Goal: Complete application form: Complete application form

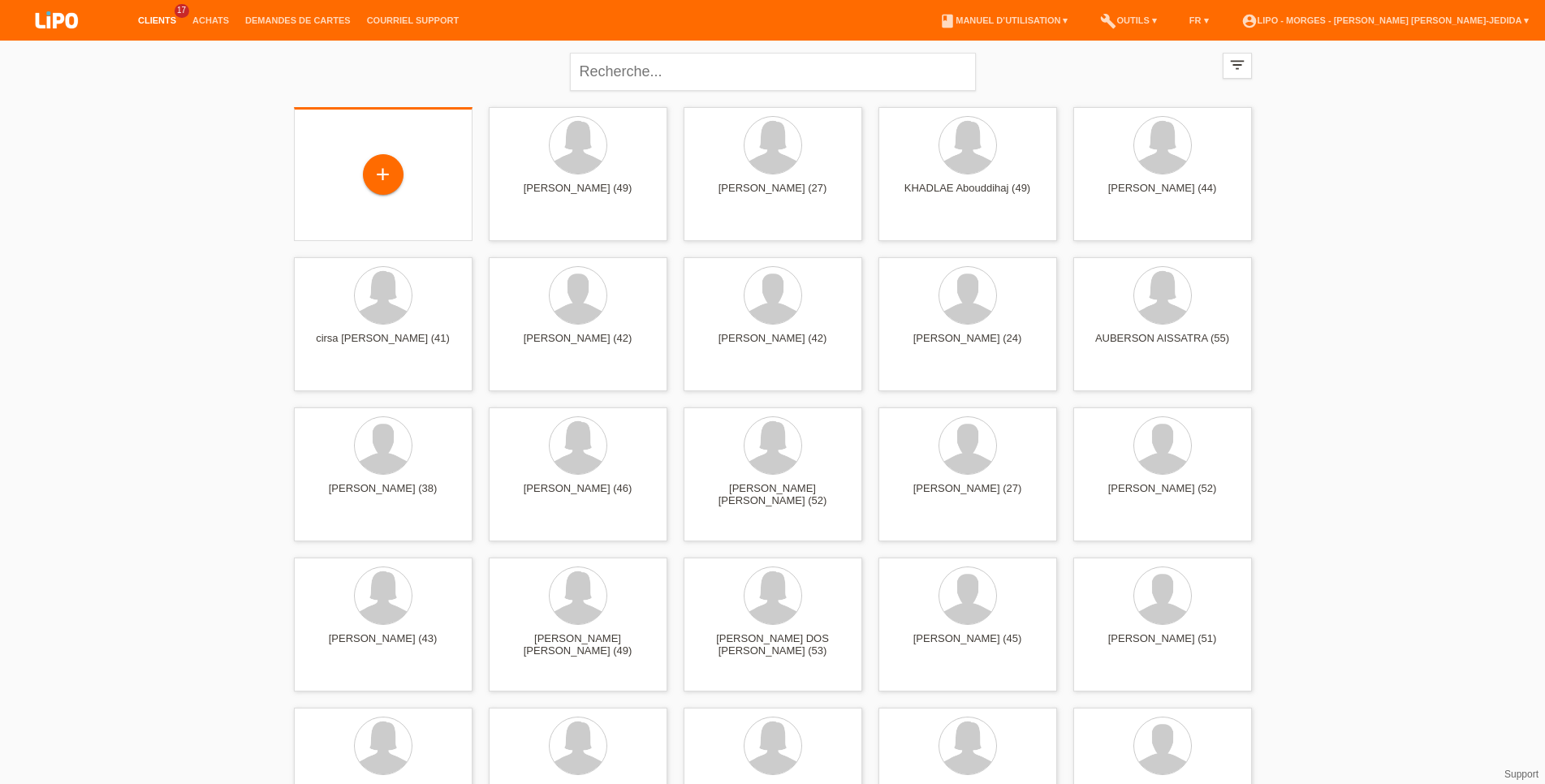
click at [415, 161] on div "+" at bounding box center [383, 175] width 152 height 43
click at [361, 174] on div "+" at bounding box center [383, 175] width 152 height 43
click at [393, 164] on div "+" at bounding box center [382, 172] width 39 height 27
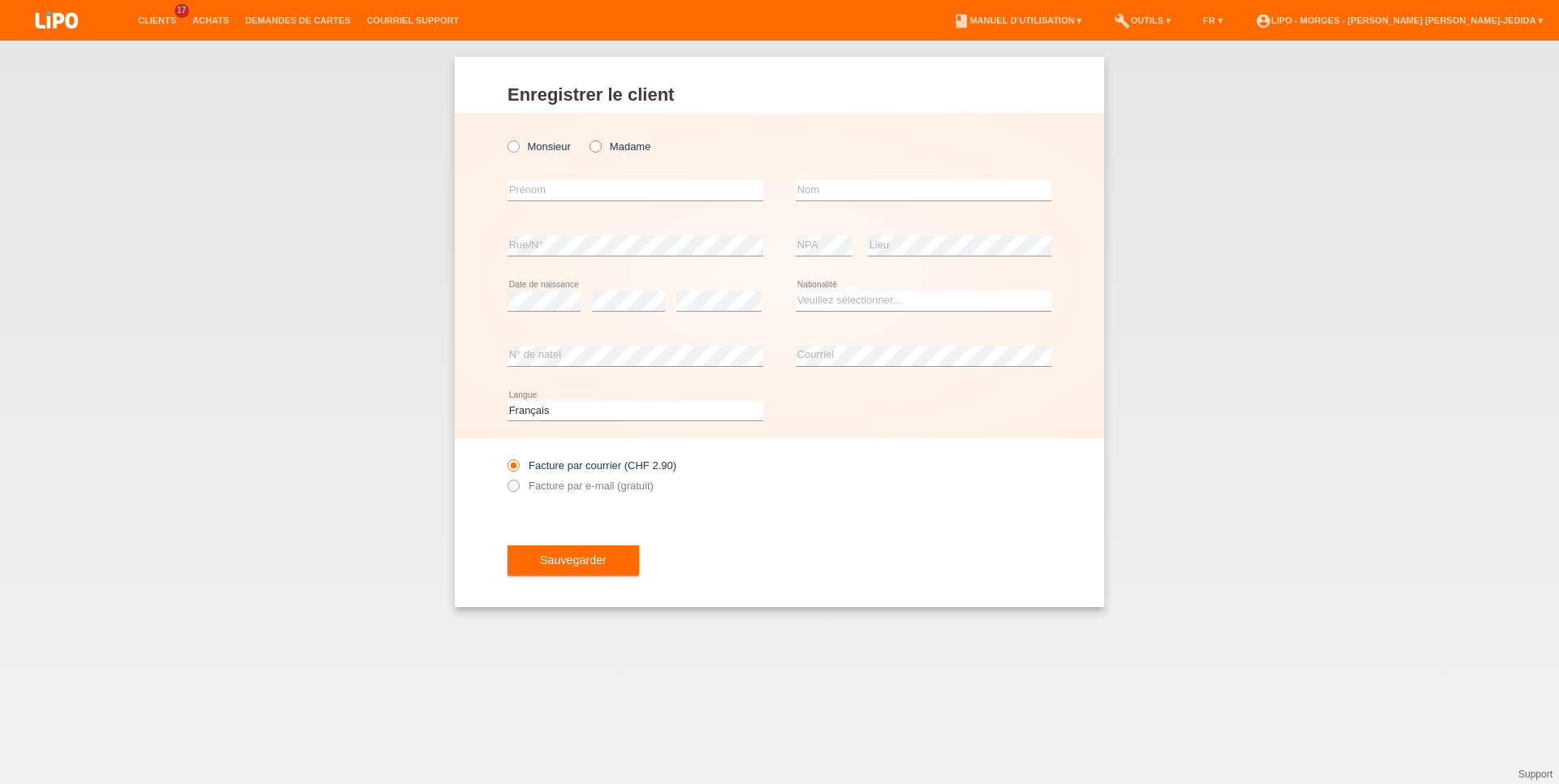
click at [587, 138] on icon at bounding box center [587, 138] width 0 height 0
click at [600, 147] on input "Madame" at bounding box center [594, 146] width 11 height 11
radio input "true"
click at [553, 188] on input "text" at bounding box center [635, 190] width 256 height 21
type input "c"
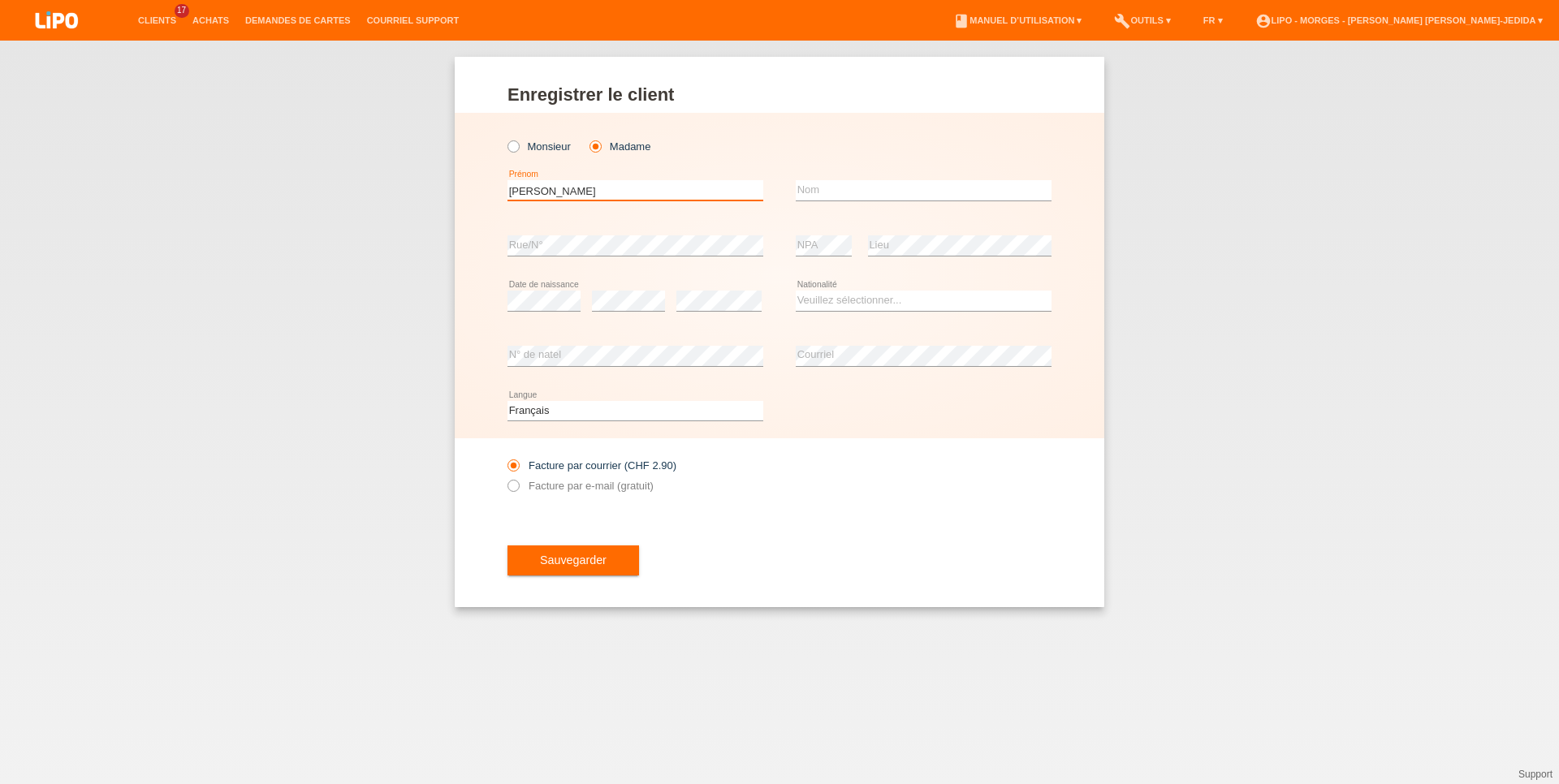
type input "[PERSON_NAME]"
click at [847, 187] on input "text" at bounding box center [923, 190] width 256 height 21
click at [812, 235] on div "error NPA" at bounding box center [823, 246] width 56 height 55
click at [801, 192] on input "text" at bounding box center [923, 190] width 256 height 21
type input "cazimi"
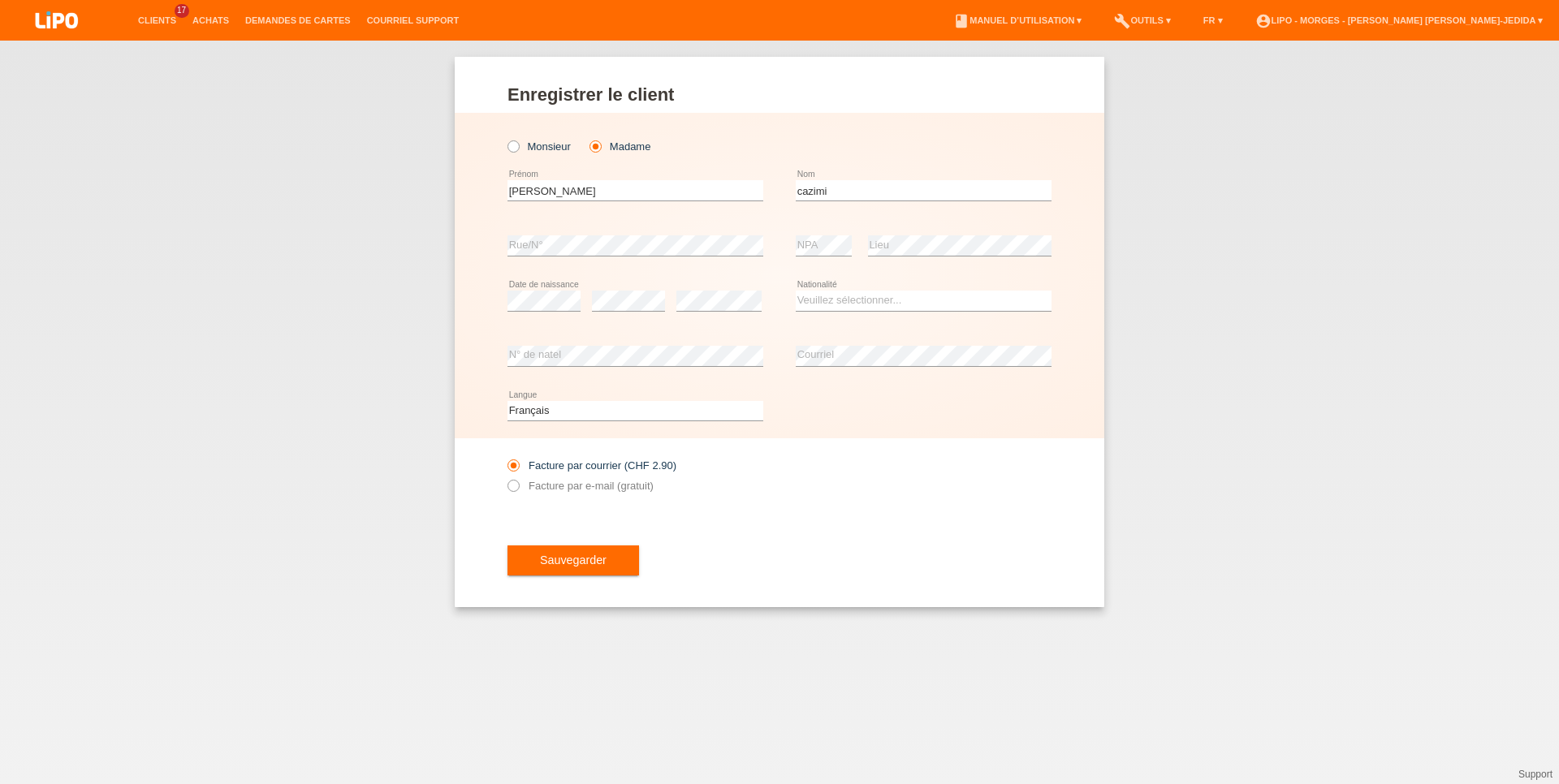
click at [616, 366] on icon at bounding box center [635, 366] width 256 height 1
click at [594, 480] on div "Facture par courrier (CHF 2.90) Facture par e-mail (gratuit)" at bounding box center [635, 475] width 256 height 41
click at [582, 491] on label "Facture par e-mail (gratuit)" at bounding box center [580, 485] width 146 height 12
click at [518, 491] on input "Facture par e-mail (gratuit)" at bounding box center [512, 490] width 11 height 21
radio input "true"
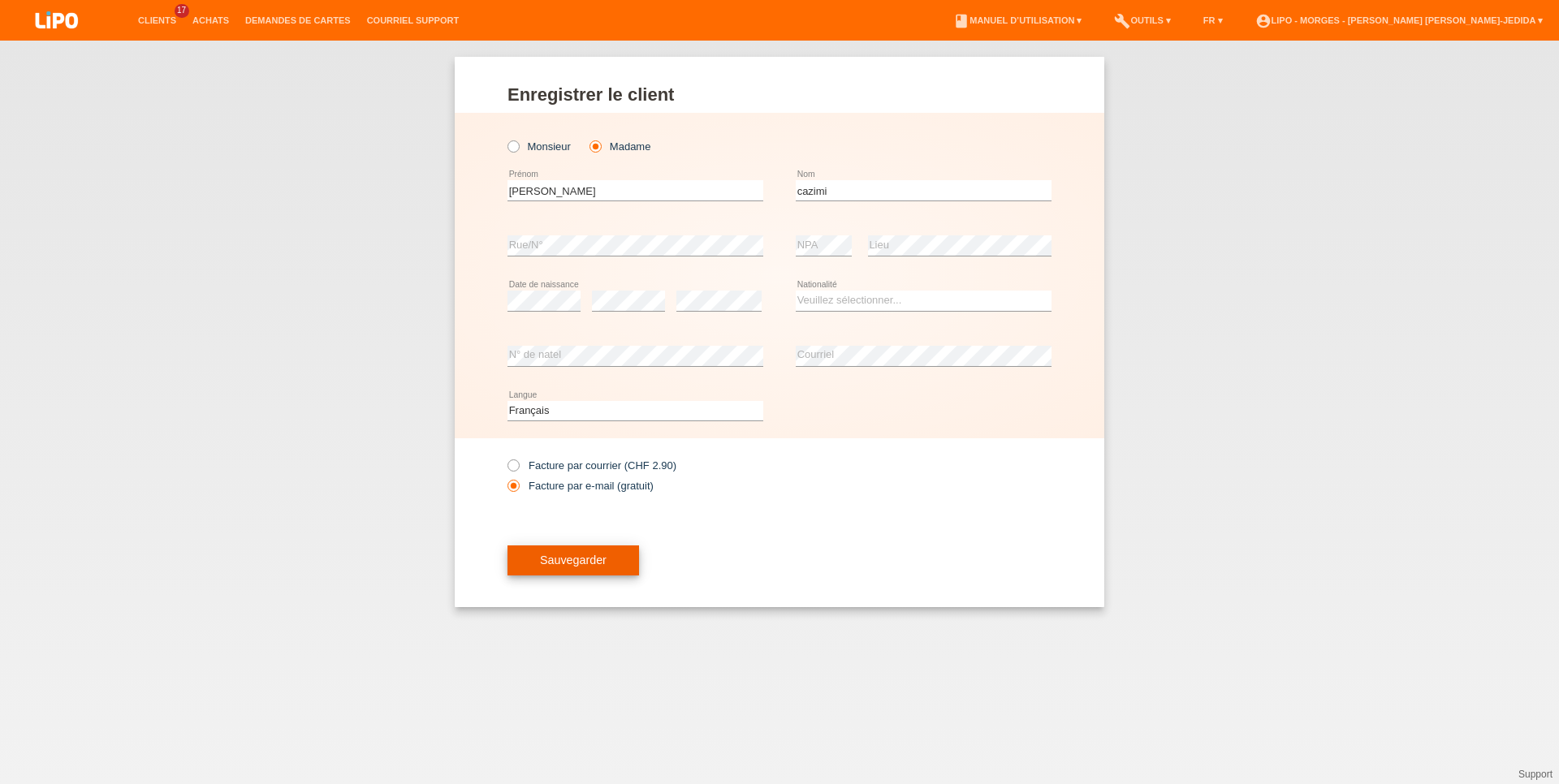
click at [556, 557] on span "Sauvegarder" at bounding box center [573, 560] width 66 height 13
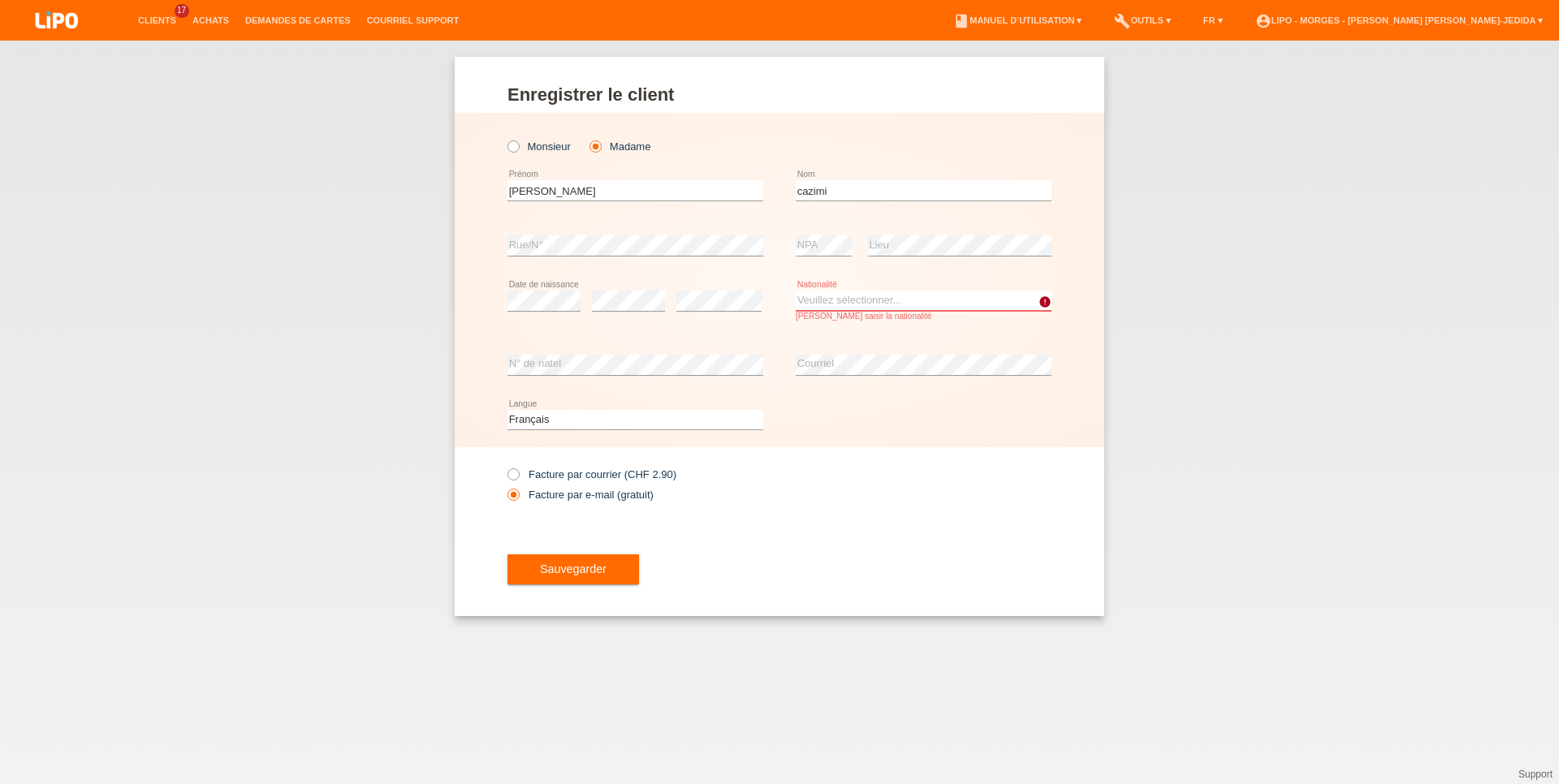
click at [795, 290] on select "Veuillez sélectionner... Suisse Allemagne Autriche Liechtenstein ------------ A…" at bounding box center [923, 300] width 256 height 20
select select "RS"
click at [0, 0] on option "Serbie" at bounding box center [0, 0] width 0 height 0
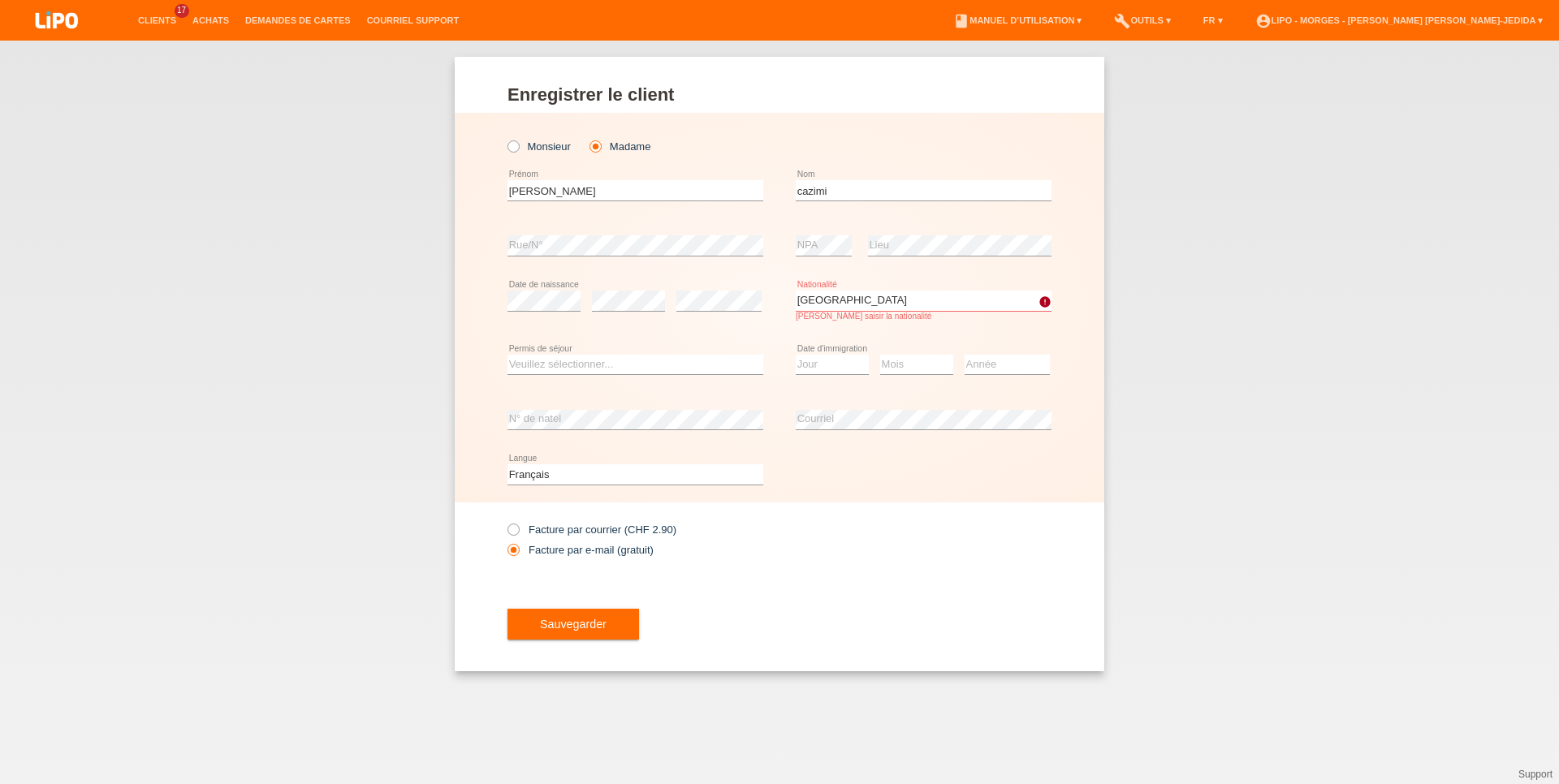
click at [803, 585] on div "Sauvegarder" at bounding box center [779, 624] width 544 height 94
click at [616, 621] on button "Sauvegarder" at bounding box center [573, 624] width 132 height 31
click at [507, 346] on select "Veuillez sélectionner... C B B - Statut de réfugié Autre" at bounding box center [635, 356] width 256 height 20
select select "C"
click at [0, 0] on option "C" at bounding box center [0, 0] width 0 height 0
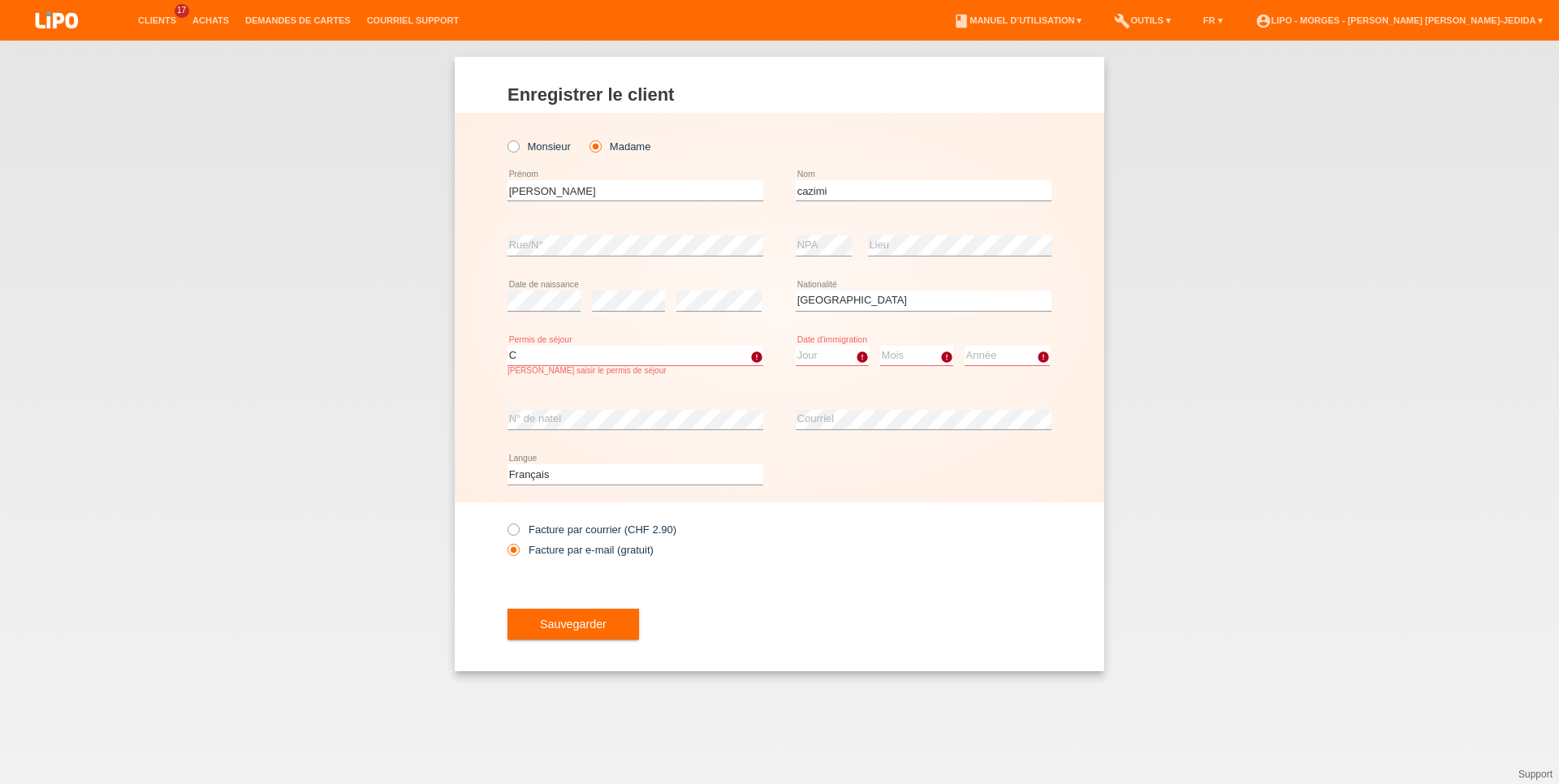
click at [795, 346] on select "Jour 01 02 03 04 05 06 07 08 09 10 11" at bounding box center [832, 356] width 73 height 20
select select "24"
click at [0, 0] on option "24" at bounding box center [0, 0] width 0 height 0
click at [880, 346] on select "Mois 01 02 03 04 05 06 07 08 09 10 11" at bounding box center [916, 356] width 73 height 20
select select "12"
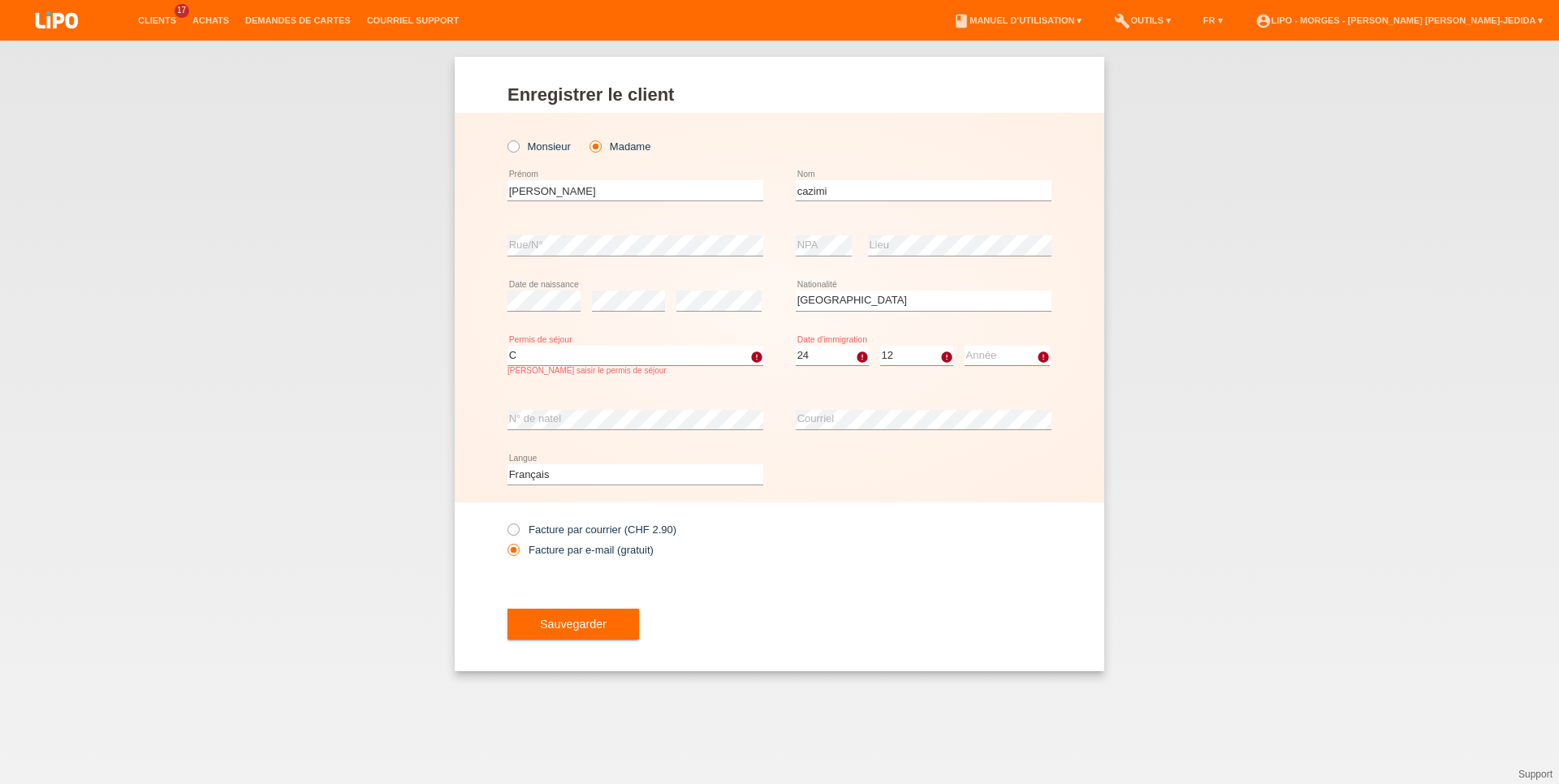
click at [964, 346] on select "Année 2025 2024 2023 2022 2021 2020 2019 2018 2017 2016 2015 2014 2013 2012 201…" at bounding box center [1006, 356] width 85 height 20
select select "1991"
click at [566, 624] on span "Sauvegarder" at bounding box center [573, 624] width 66 height 13
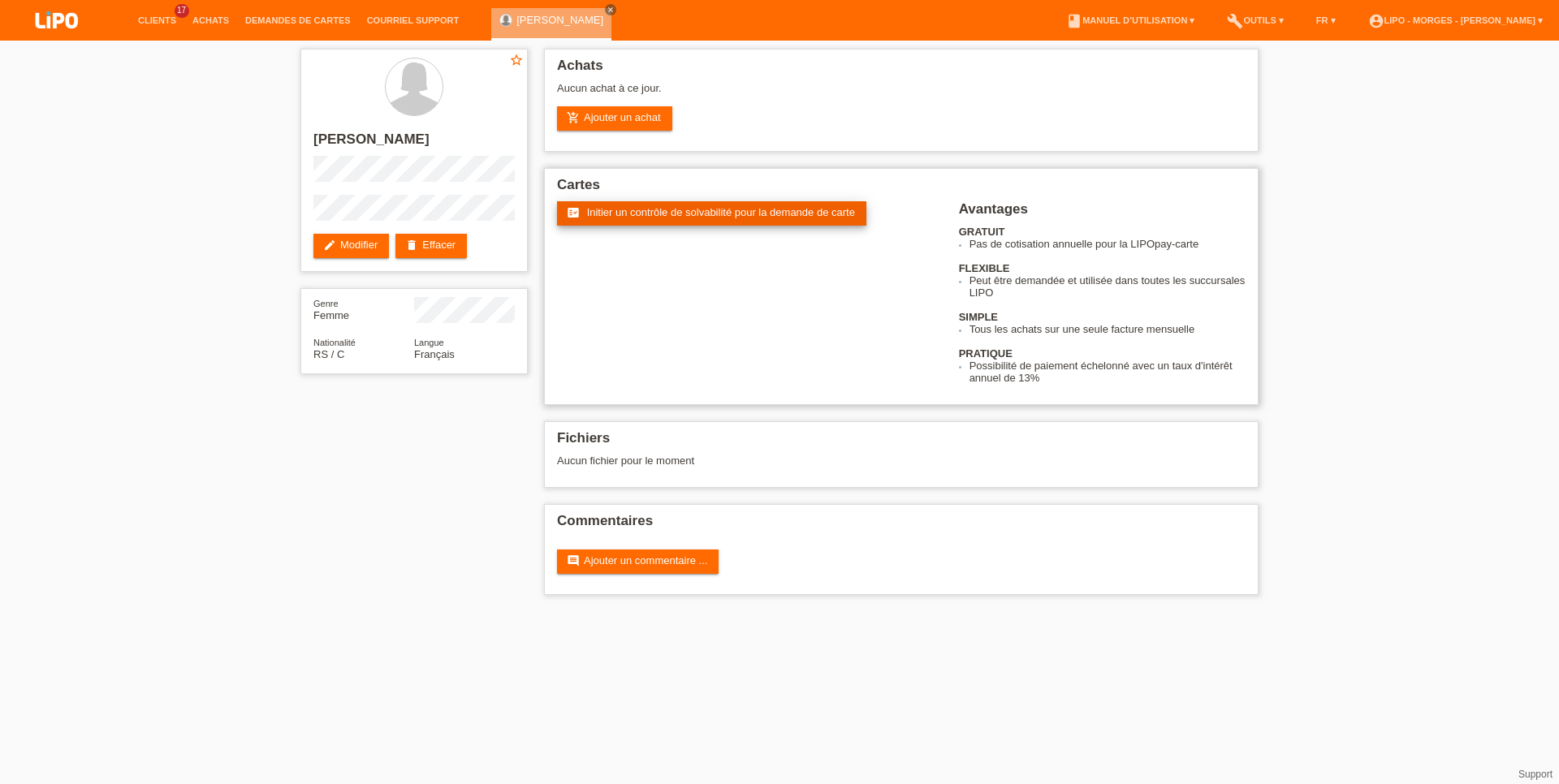
click at [599, 218] on span "Initier un contrôle de solvabilité pour la demande de carte" at bounding box center [721, 212] width 268 height 12
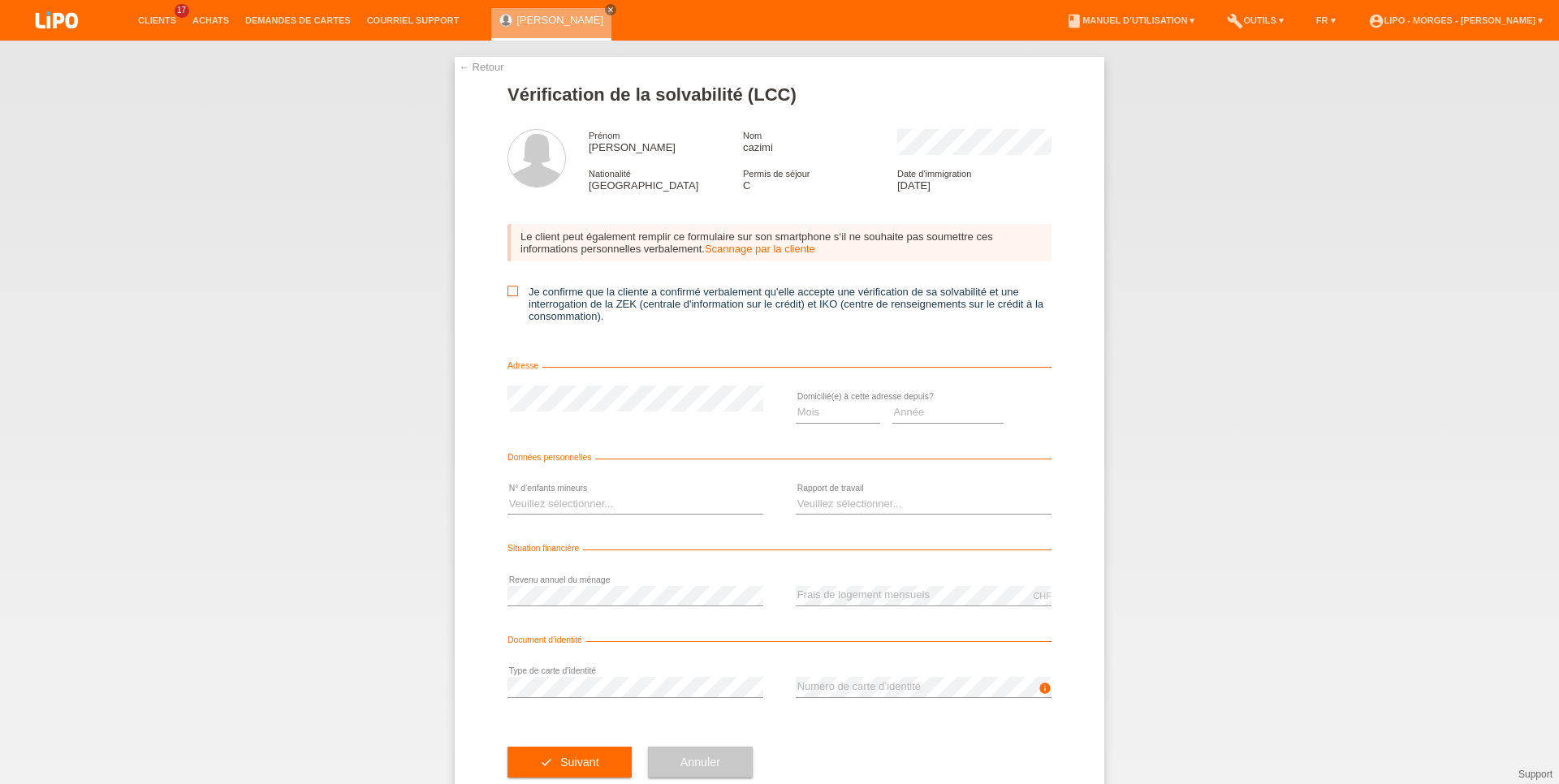
click at [507, 292] on icon at bounding box center [512, 290] width 11 height 11
click at [507, 292] on input "Je confirme que la cliente a confirmé verbalement qu'elle accepte une vérificat…" at bounding box center [512, 290] width 11 height 11
checkbox input "true"
click at [795, 403] on select "Mois 01 02 03 04 05 06 07 08 09 10" at bounding box center [837, 413] width 84 height 20
select select "10"
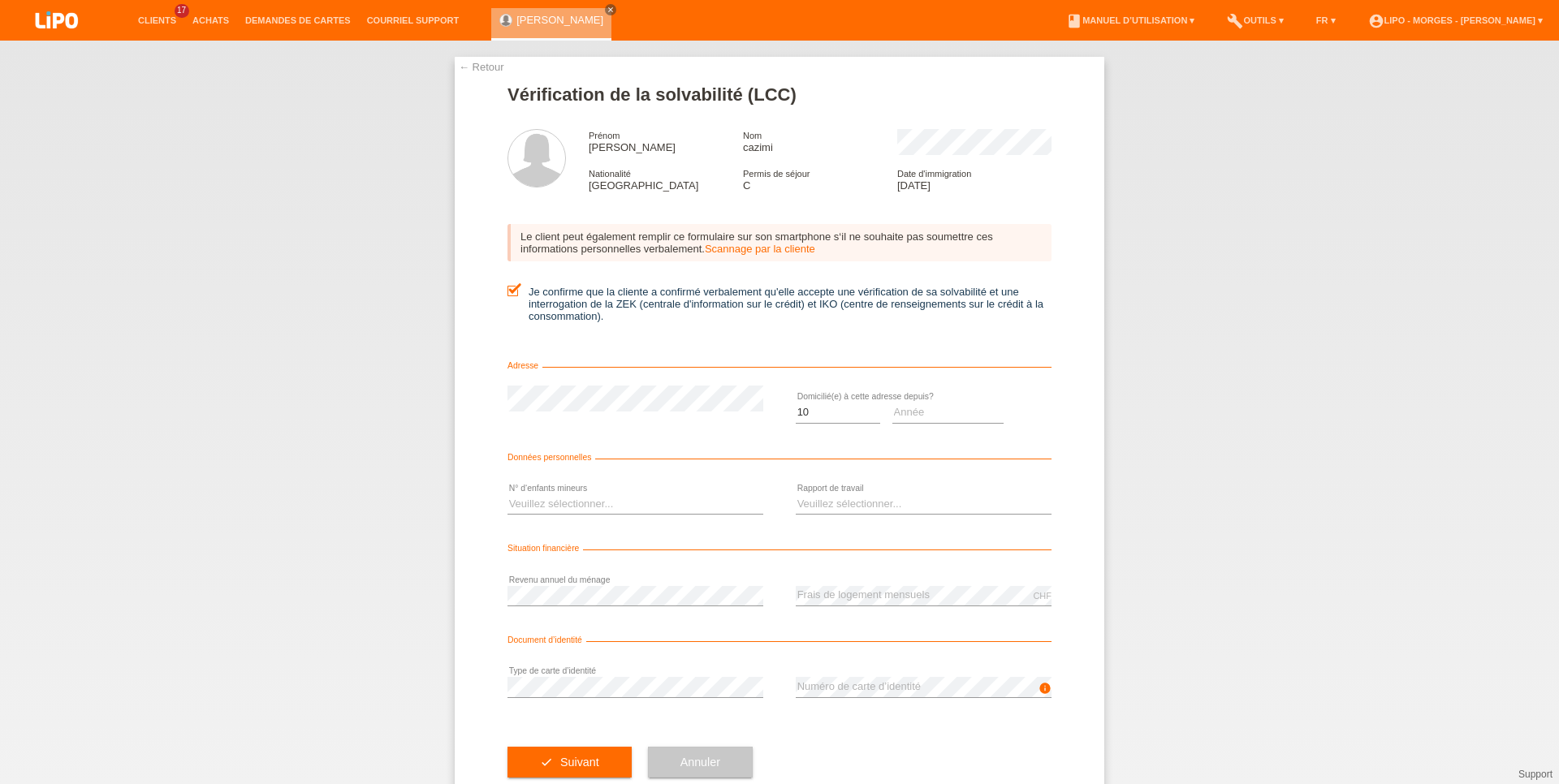
click at [933, 423] on icon at bounding box center [947, 423] width 112 height 1
click at [892, 403] on select "Année 2025 2024 2023 2022 2021 2020 2019 2018 2017 2016 2015 2014 2013 2012 201…" at bounding box center [947, 413] width 112 height 20
select select "2006"
click at [507, 494] on select "Veuillez sélectionner... 0 1 2 3 4 5 6 7 8 9" at bounding box center [635, 504] width 256 height 20
select select "3"
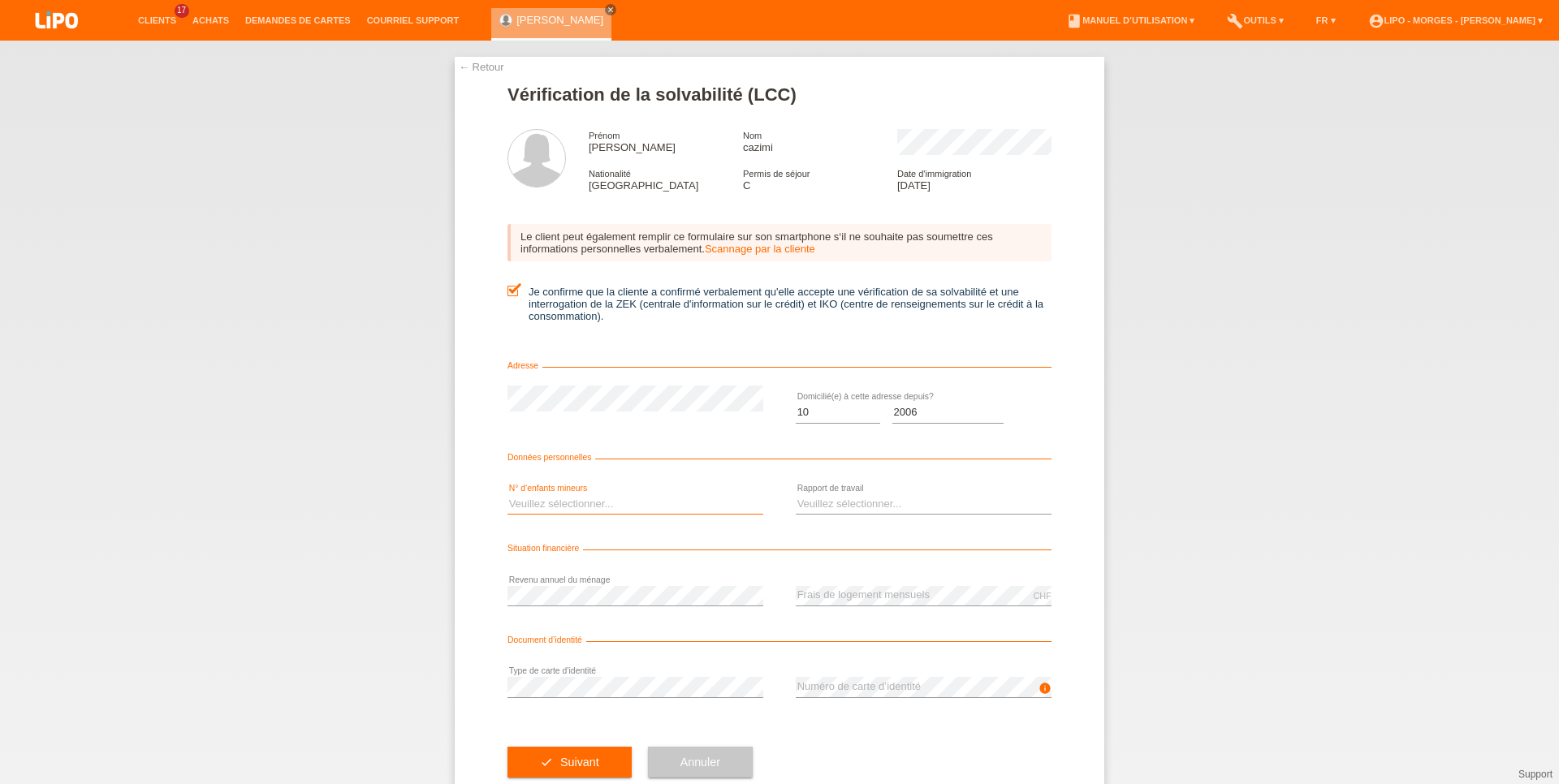
click at [0, 0] on option "3" at bounding box center [0, 0] width 0 height 0
click at [795, 494] on select "Veuillez sélectionner... A durée indéterminée A durée déterminée Apprenti/étudi…" at bounding box center [923, 504] width 256 height 20
select select "UNLIMITED"
click at [0, 0] on option "A durée indéterminée" at bounding box center [0, 0] width 0 height 0
click at [598, 648] on div "Document d’identité" at bounding box center [779, 643] width 544 height 17
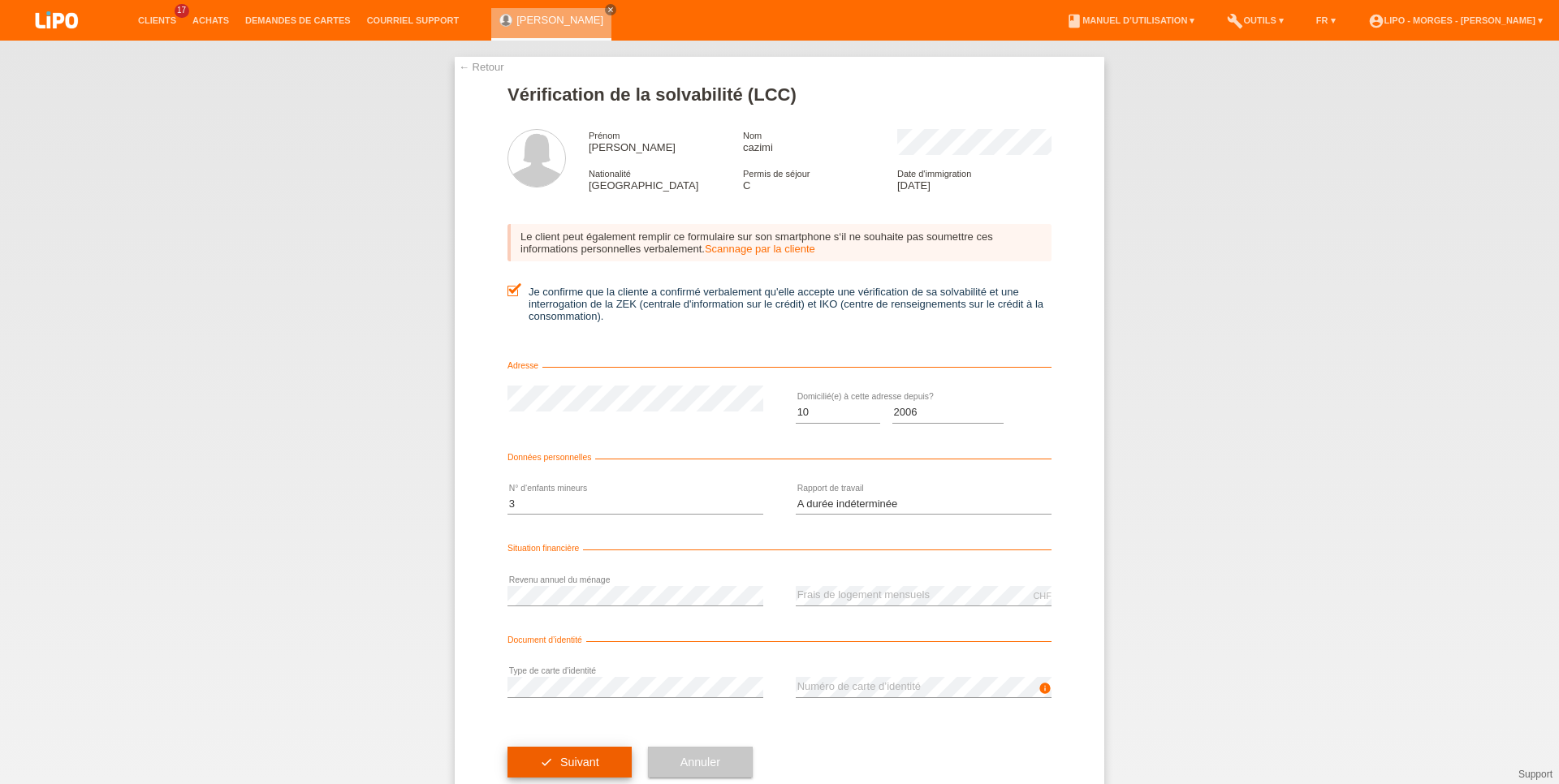
click at [578, 777] on button "check Suivant" at bounding box center [569, 762] width 124 height 31
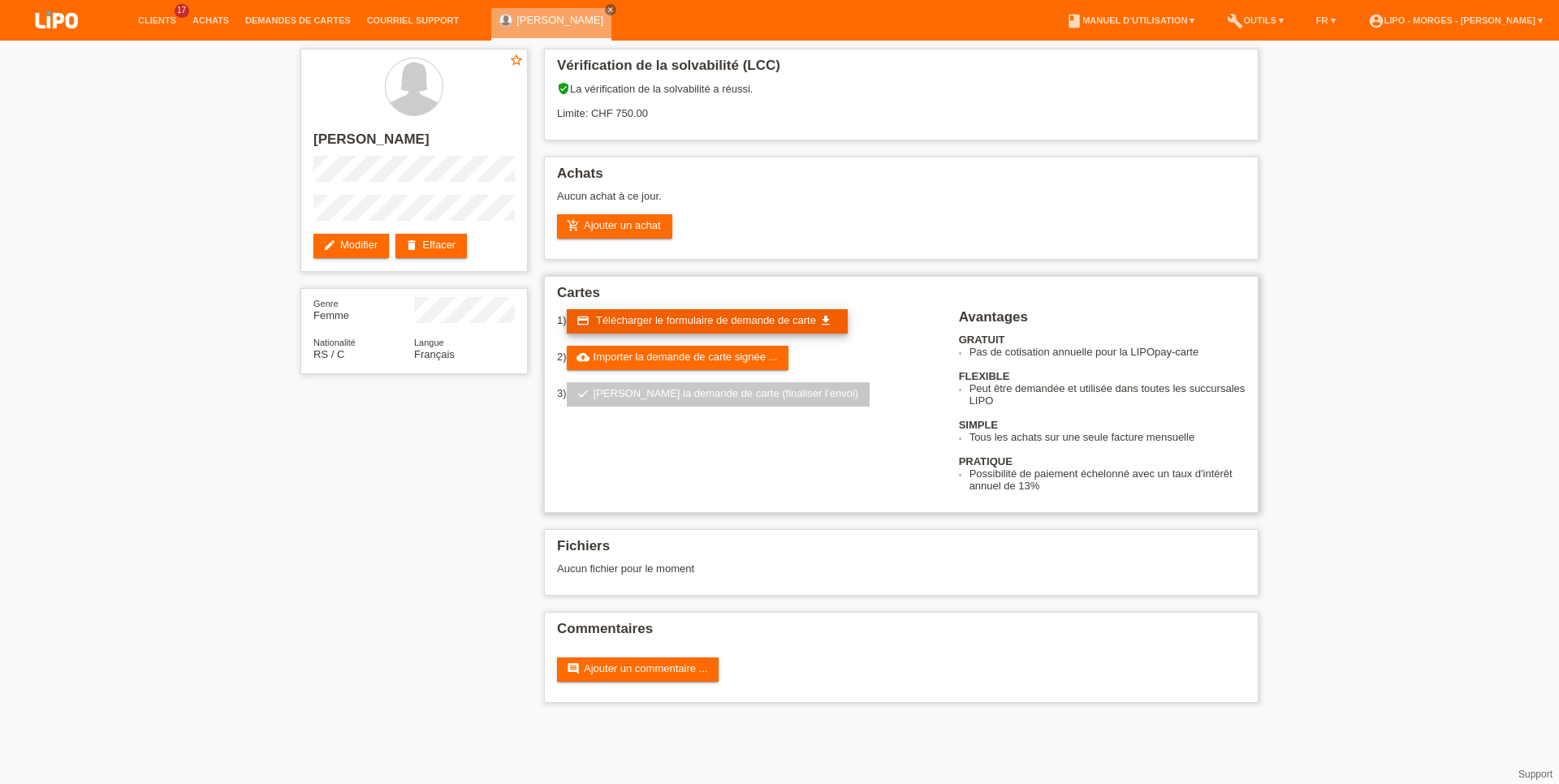
click at [613, 323] on span "Télécharger le formulaire de demande de carte" at bounding box center [706, 320] width 220 height 12
click at [701, 370] on link "cloud_upload Importer la demande de carte signée ..." at bounding box center [678, 357] width 223 height 24
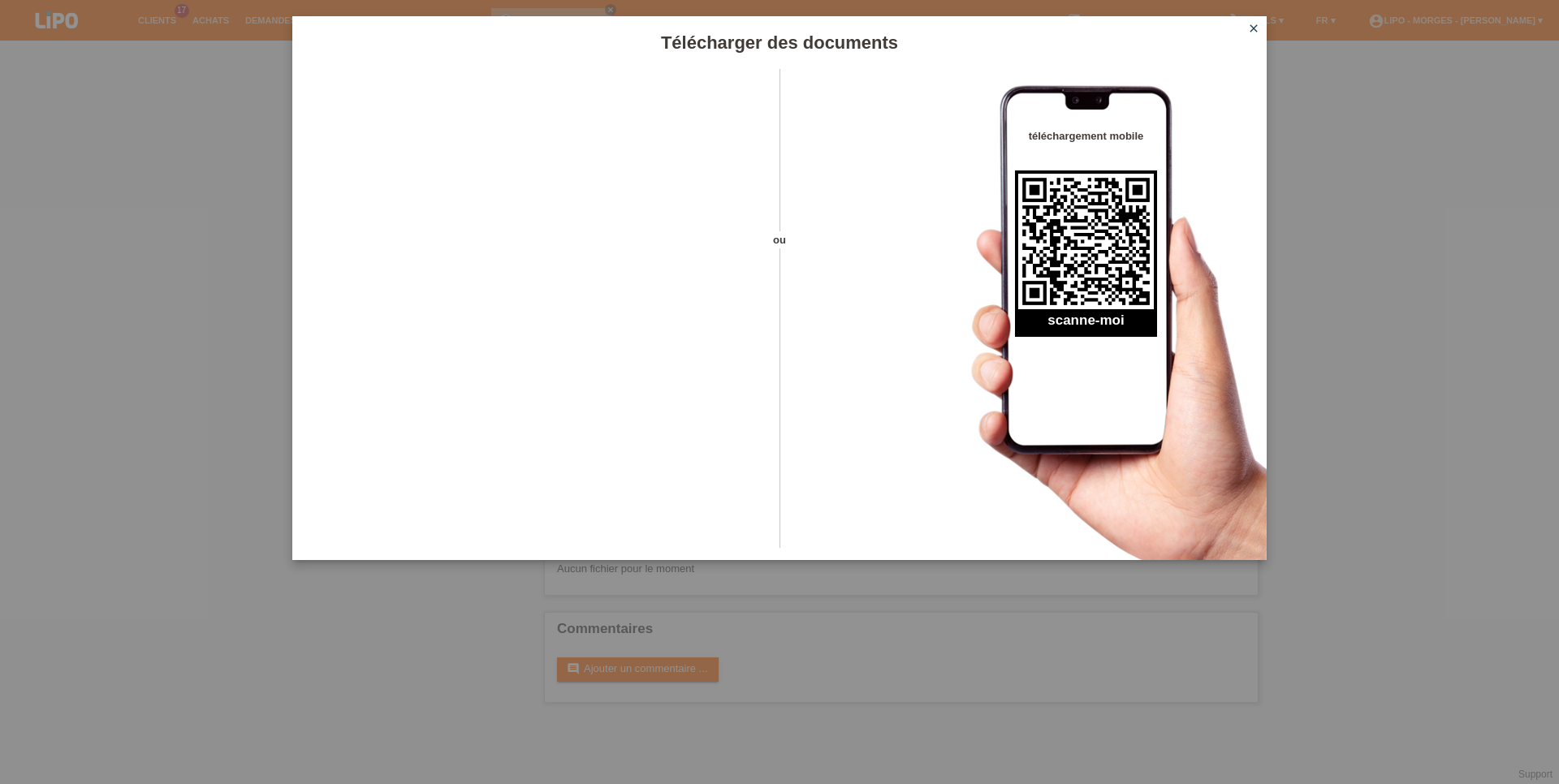
click at [1252, 26] on icon "close" at bounding box center [1254, 28] width 13 height 13
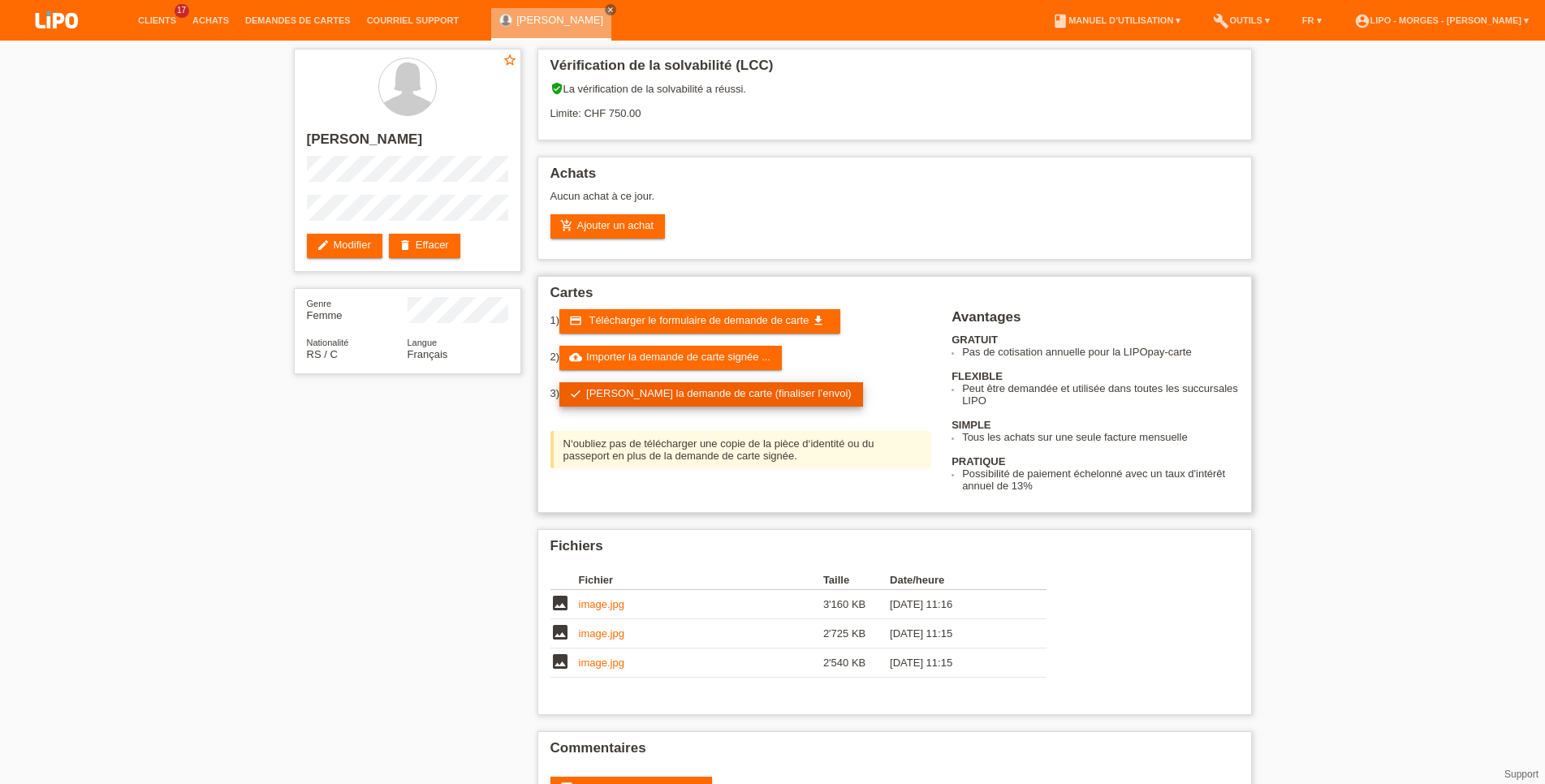
click at [688, 401] on link "check Soumettre la demande de carte (finaliser l’envoi)" at bounding box center [711, 394] width 304 height 24
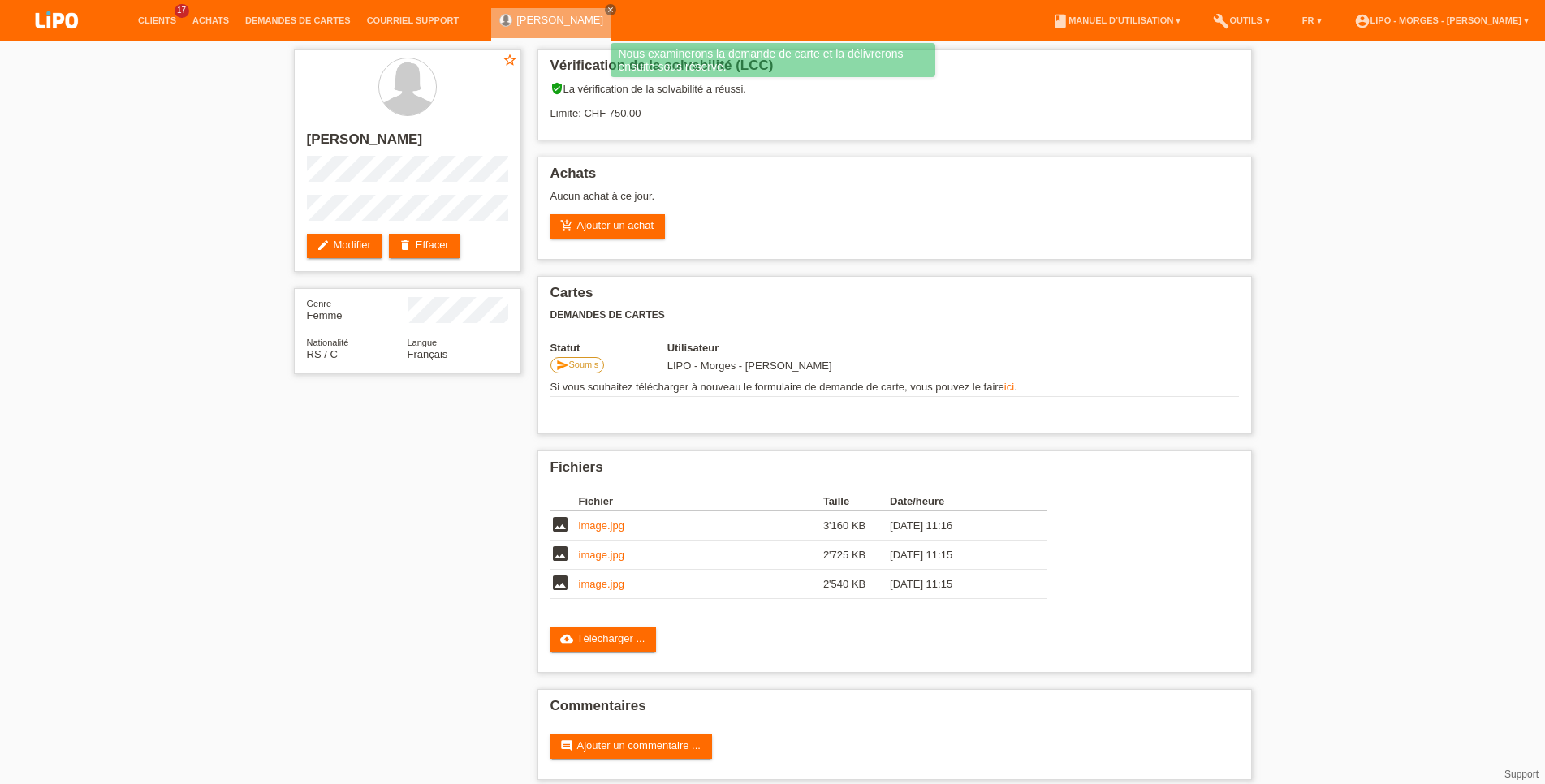
scroll to position [26, 0]
